Goal: Transaction & Acquisition: Obtain resource

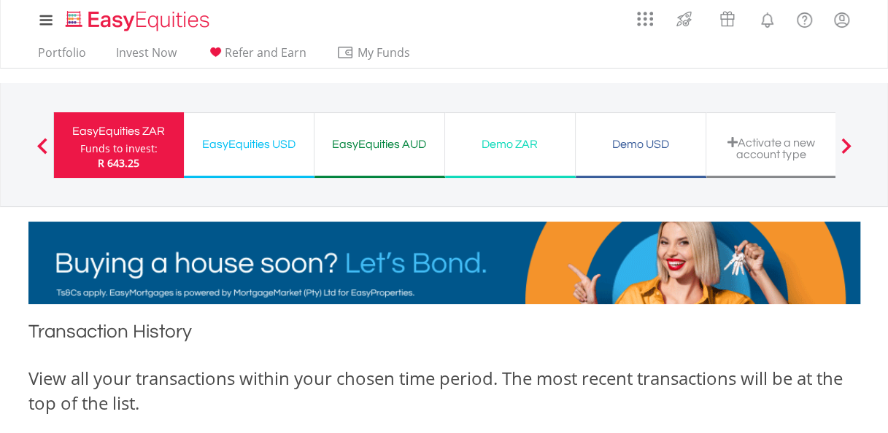
click at [260, 144] on div "EasyEquities USD" at bounding box center [249, 144] width 112 height 20
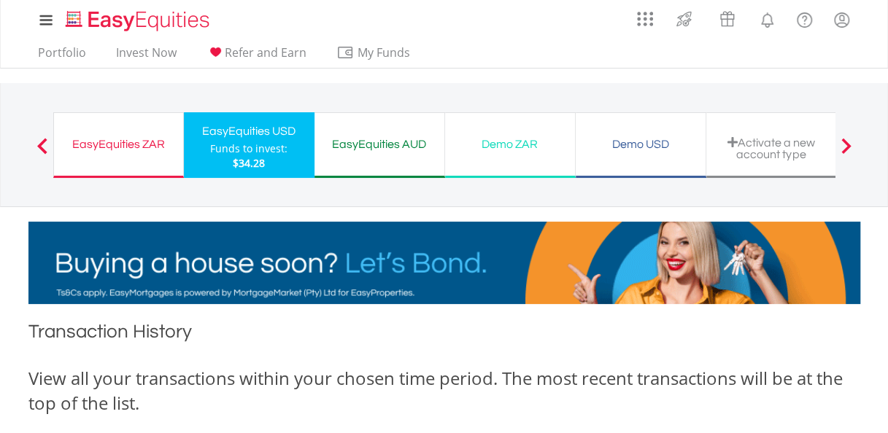
click at [385, 136] on div "EasyEquities AUD" at bounding box center [379, 144] width 112 height 20
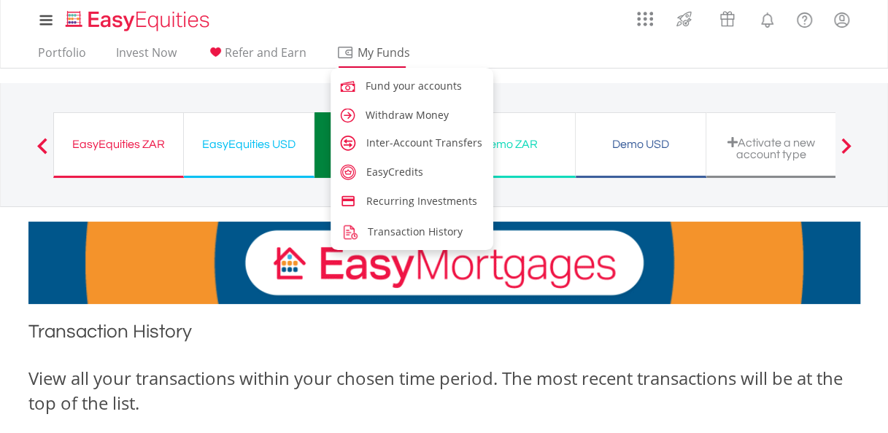
click at [375, 53] on span "My Funds" at bounding box center [384, 52] width 96 height 19
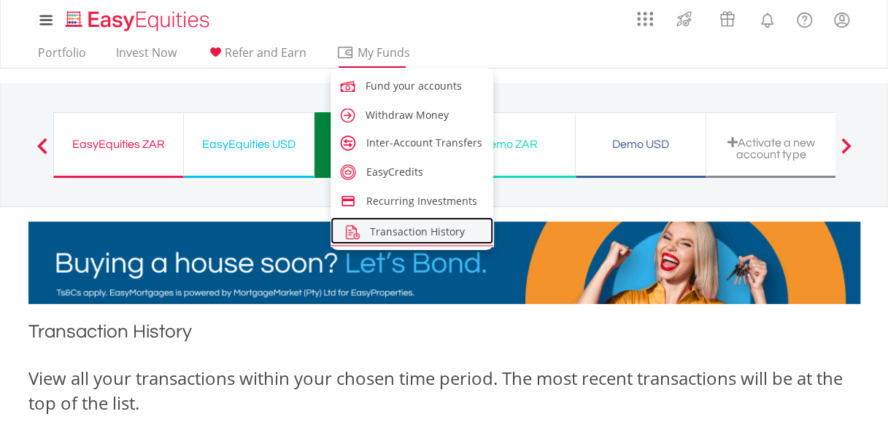
click at [418, 229] on span "Transaction History" at bounding box center [417, 232] width 95 height 14
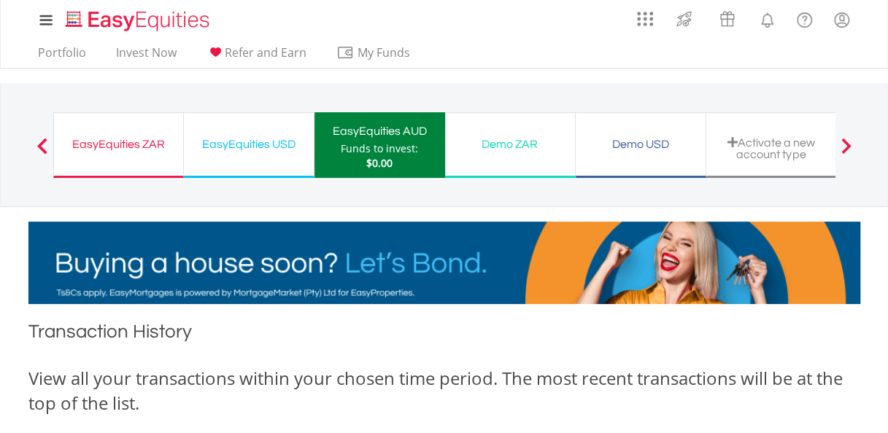
click at [117, 147] on div "EasyEquities ZAR" at bounding box center [119, 144] width 112 height 20
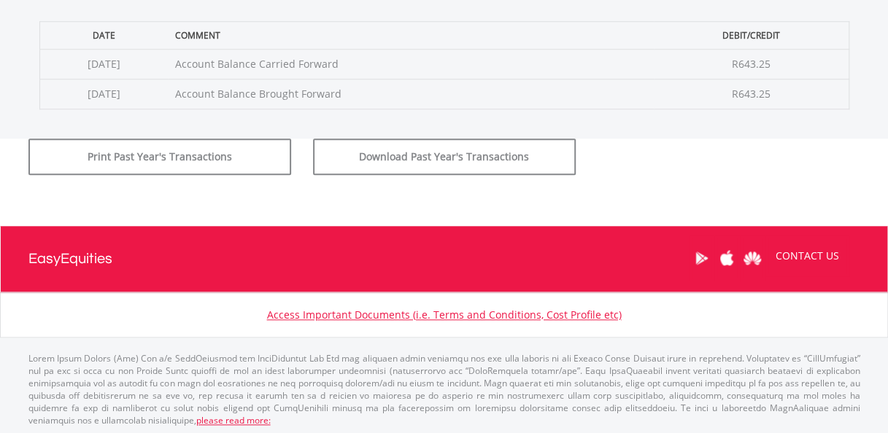
scroll to position [616, 0]
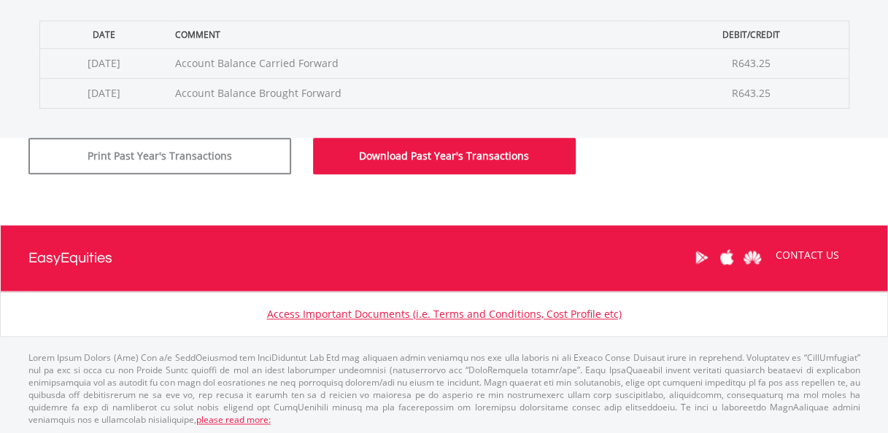
click at [420, 154] on button "Download Past Year's Transactions" at bounding box center [444, 156] width 263 height 36
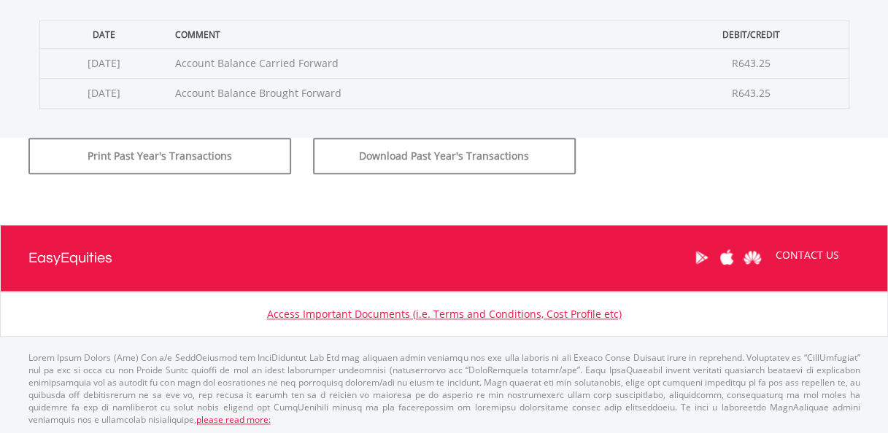
click at [660, 147] on div "Print Past Year's Transactions Download Past Year's Transactions" at bounding box center [444, 160] width 853 height 44
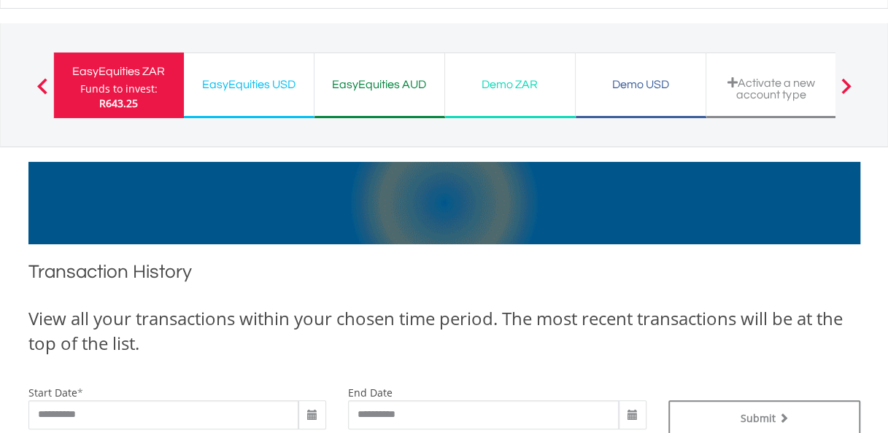
scroll to position [0, 0]
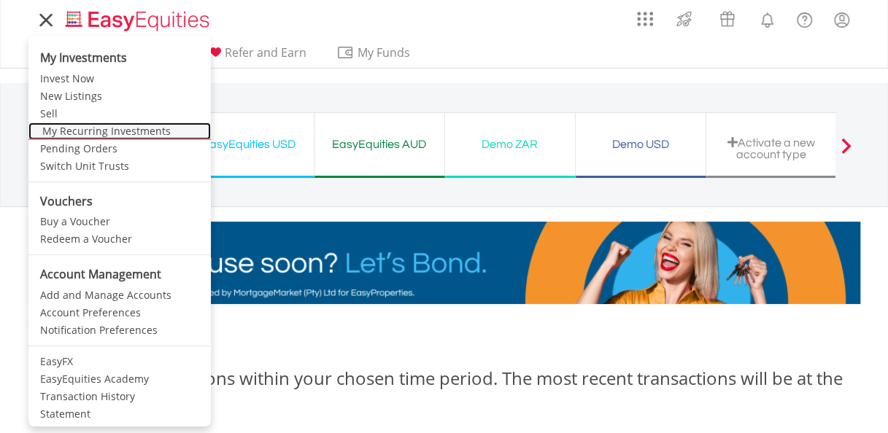
click at [71, 127] on link "My Recurring Investments" at bounding box center [119, 132] width 182 height 18
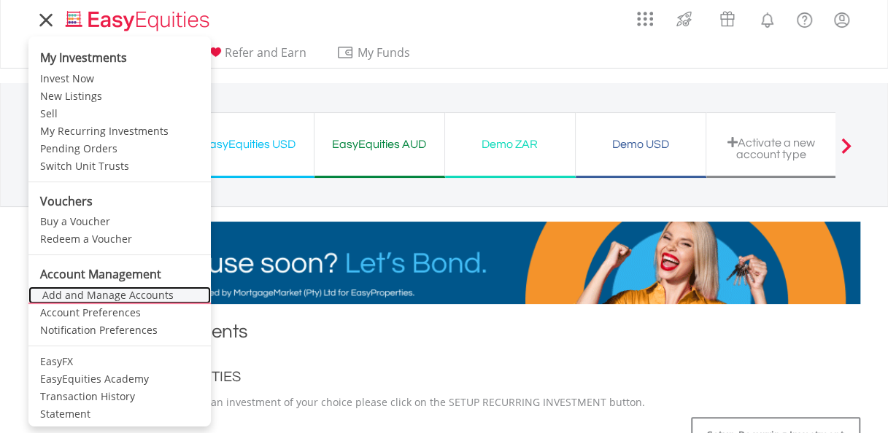
click at [98, 295] on link "Add and Manage Accounts" at bounding box center [119, 296] width 182 height 18
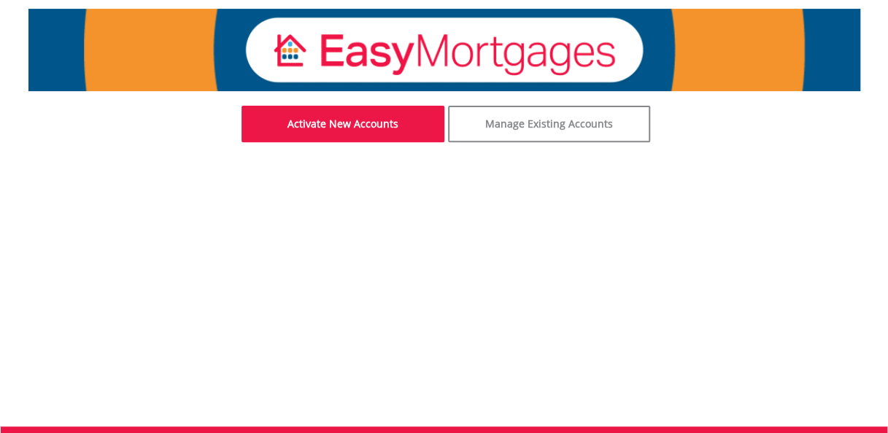
scroll to position [219, 0]
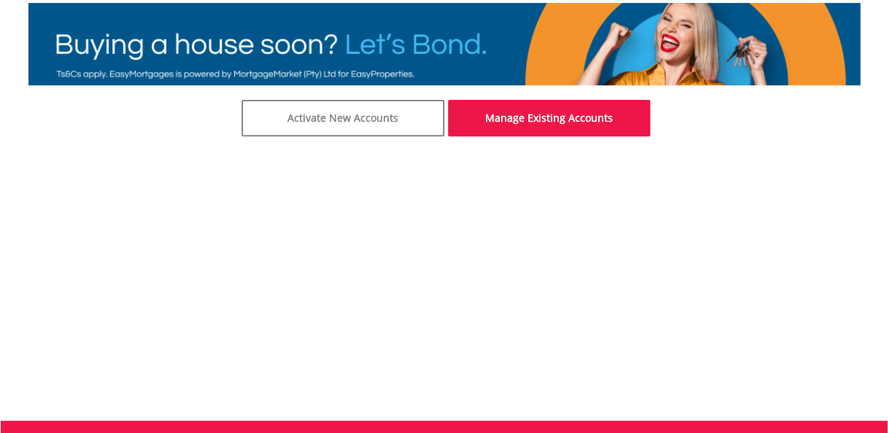
click at [536, 125] on link "Manage Existing Accounts" at bounding box center [549, 118] width 203 height 36
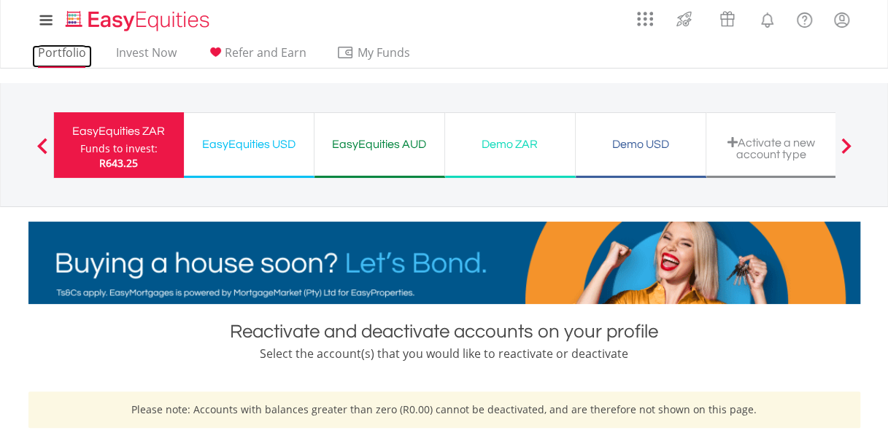
click at [63, 58] on link "Portfolio" at bounding box center [62, 56] width 60 height 23
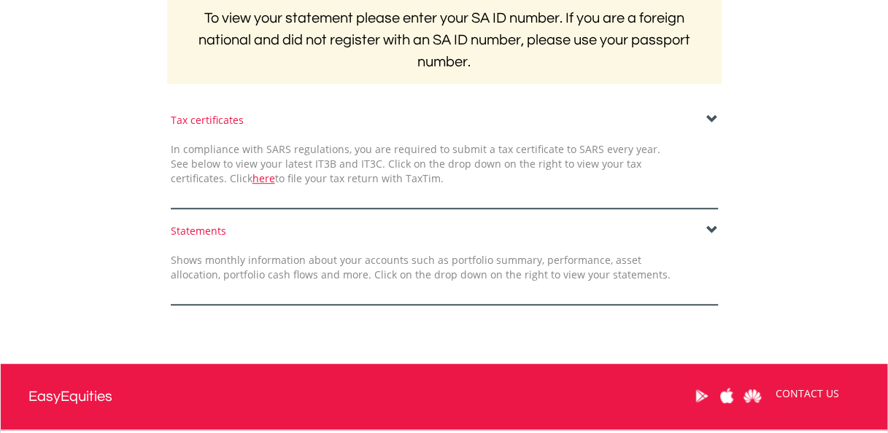
scroll to position [365, 0]
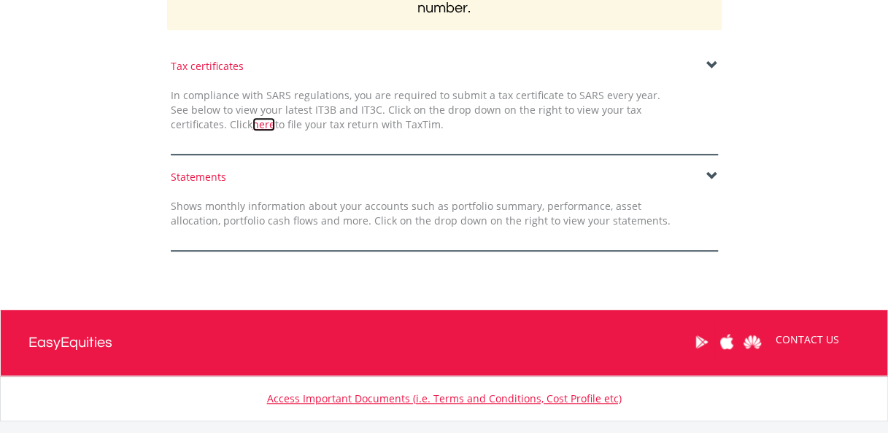
click at [252, 121] on link "here" at bounding box center [263, 124] width 23 height 14
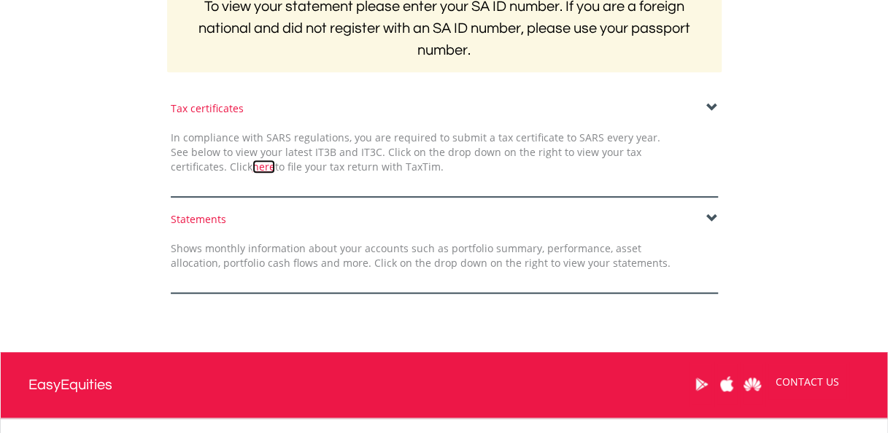
scroll to position [292, 0]
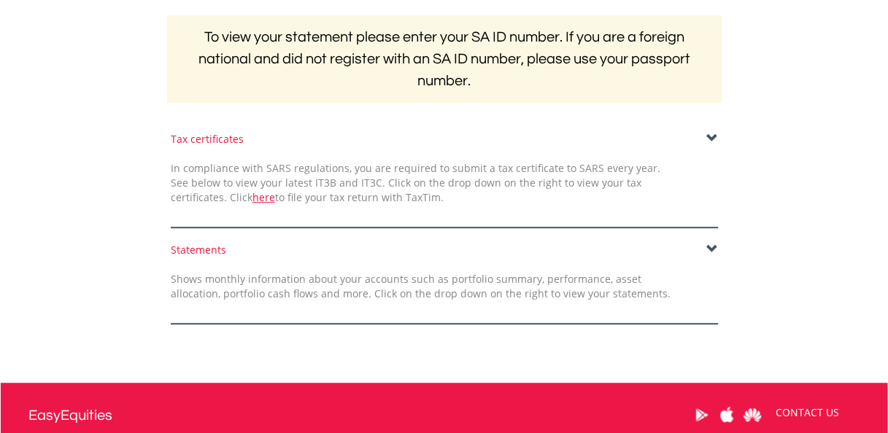
click at [711, 248] on span at bounding box center [712, 250] width 12 height 12
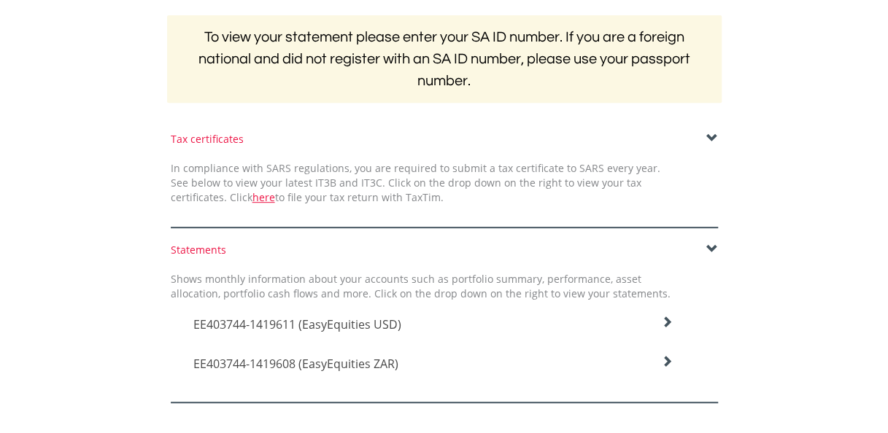
click at [672, 328] on icon at bounding box center [667, 323] width 12 height 12
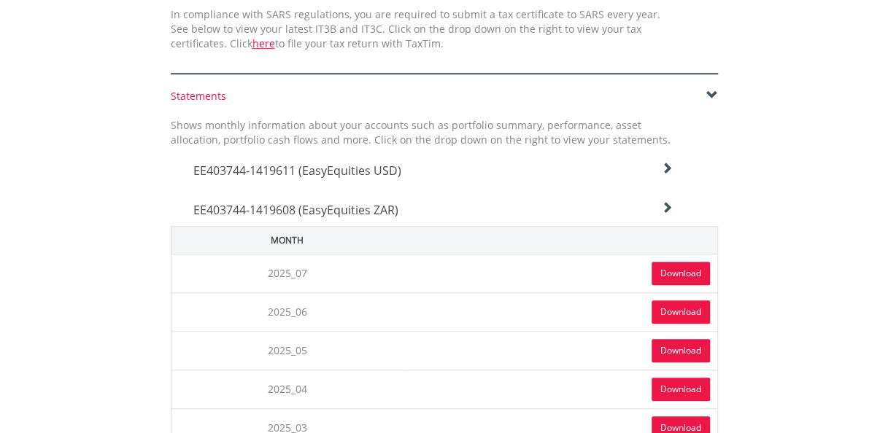
scroll to position [438, 0]
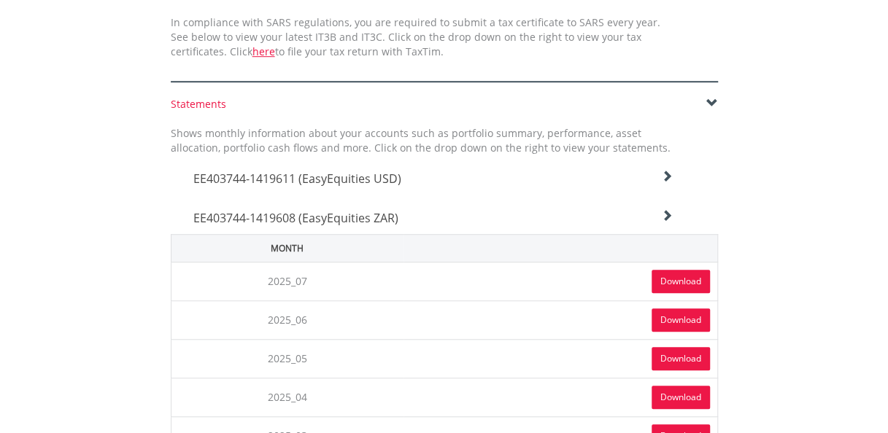
click at [687, 274] on link "Download" at bounding box center [680, 281] width 58 height 23
click at [670, 174] on icon at bounding box center [667, 177] width 12 height 12
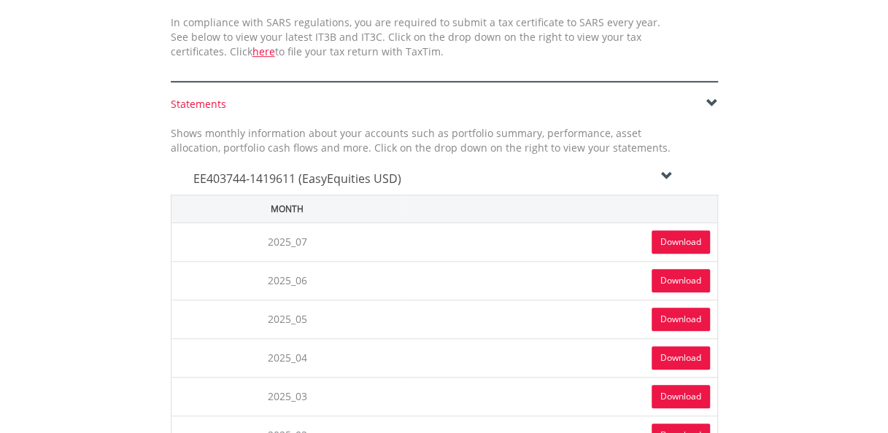
click at [669, 233] on link "Download" at bounding box center [680, 242] width 58 height 23
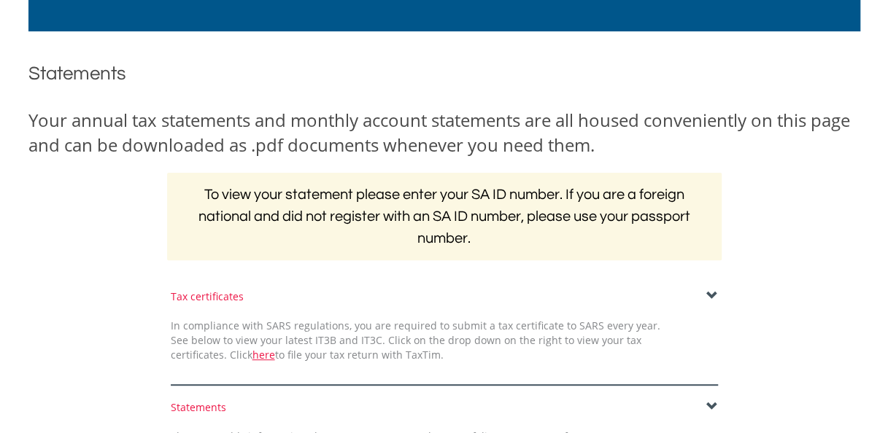
scroll to position [0, 0]
